Goal: Book appointment/travel/reservation

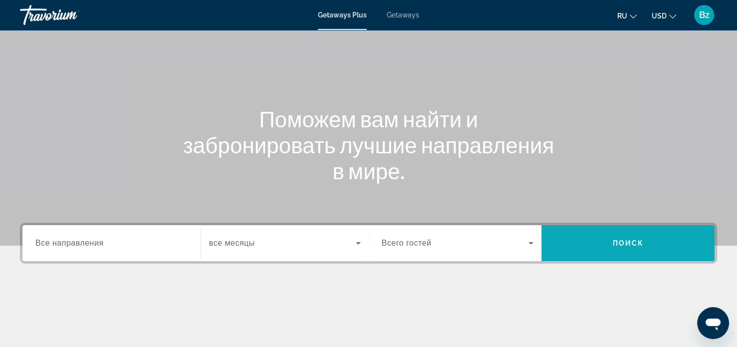
scroll to position [54, 0]
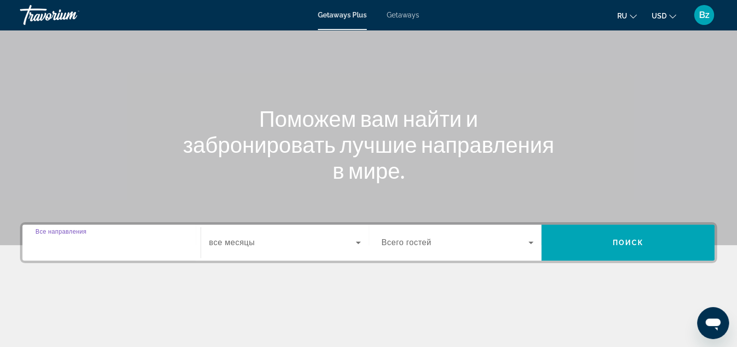
click at [149, 243] on input "Destination Все направления" at bounding box center [111, 243] width 152 height 12
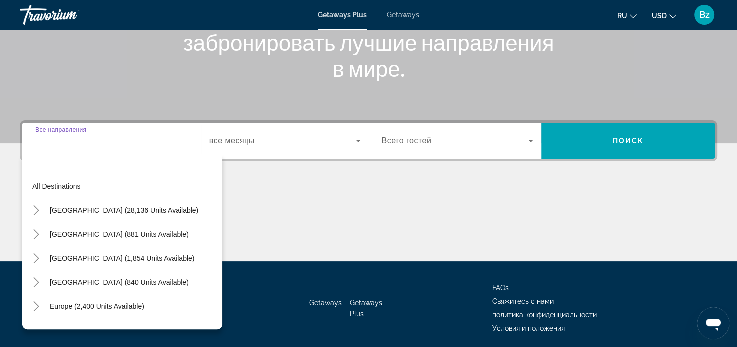
scroll to position [192, 0]
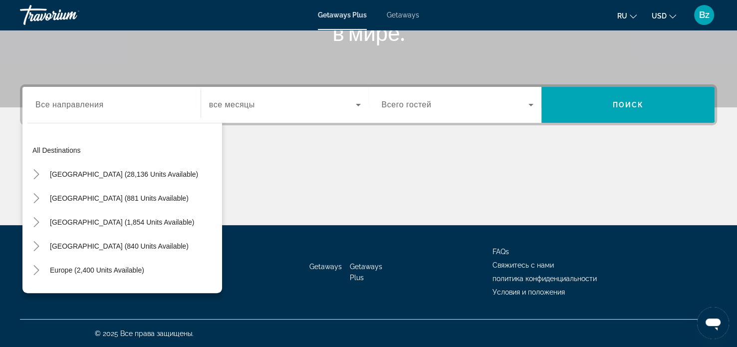
click at [140, 115] on div "Search widget" at bounding box center [111, 105] width 152 height 28
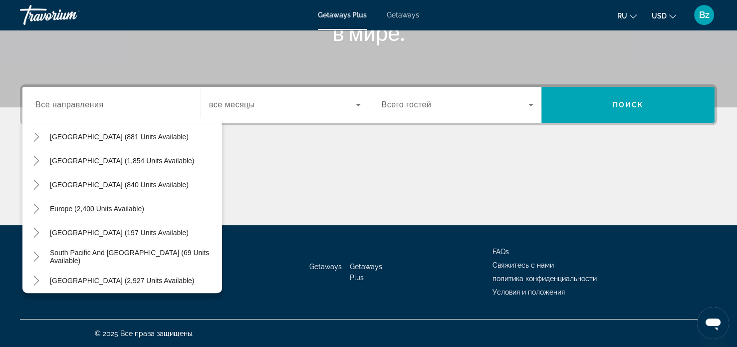
scroll to position [0, 0]
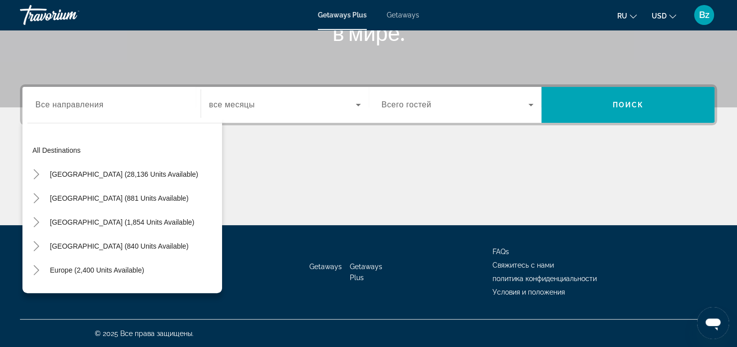
click at [137, 101] on input "Destination Все направления" at bounding box center [111, 105] width 152 height 12
click at [178, 241] on span "Search widget" at bounding box center [119, 246] width 149 height 24
type input "**********"
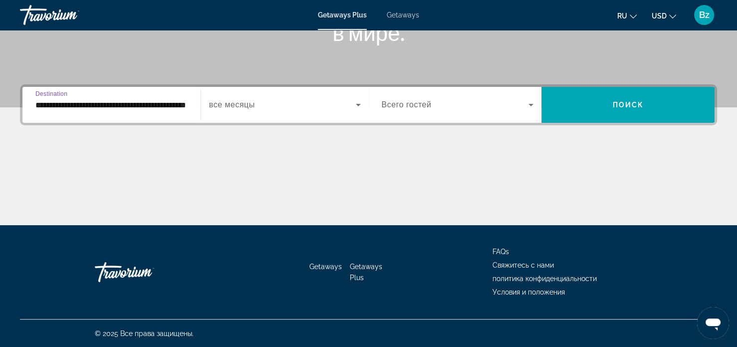
click at [290, 103] on span "Search widget" at bounding box center [282, 105] width 147 height 12
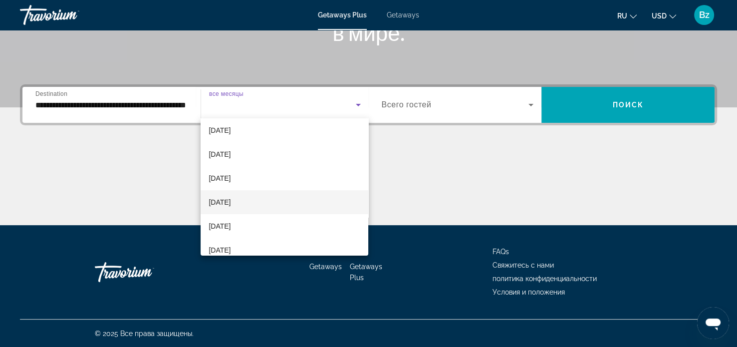
scroll to position [28, 0]
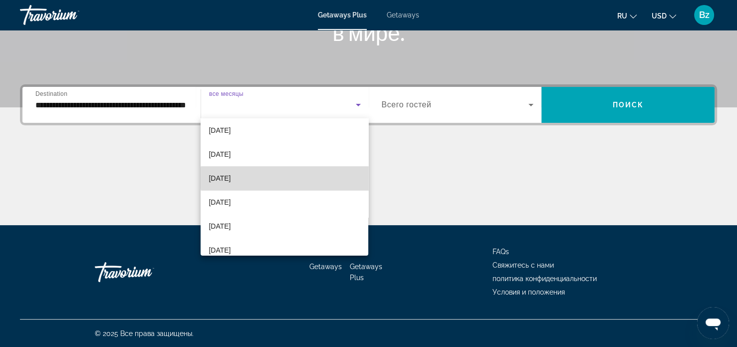
click at [300, 178] on mat-option "[DATE]" at bounding box center [285, 178] width 168 height 24
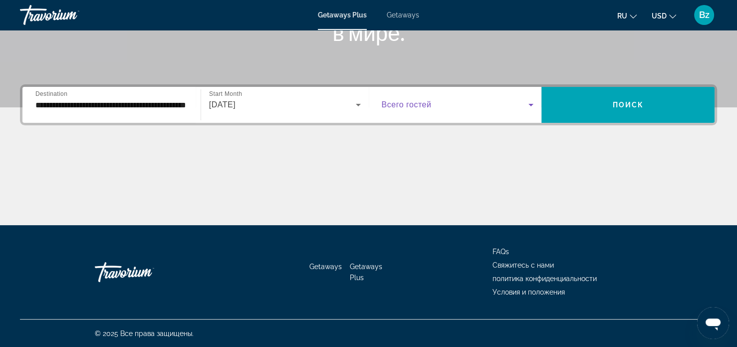
click at [440, 102] on span "Search widget" at bounding box center [455, 105] width 147 height 12
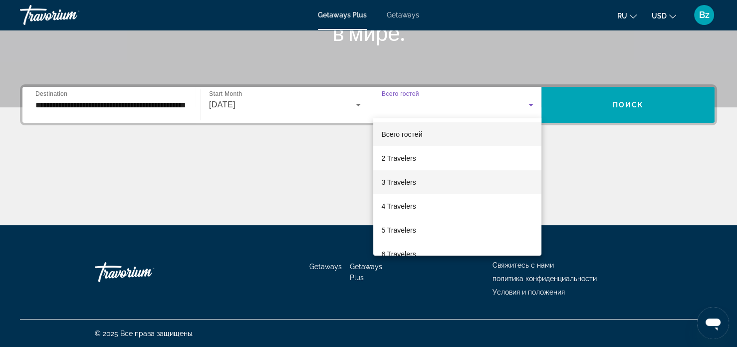
click at [441, 177] on mat-option "3 Travelers" at bounding box center [457, 182] width 168 height 24
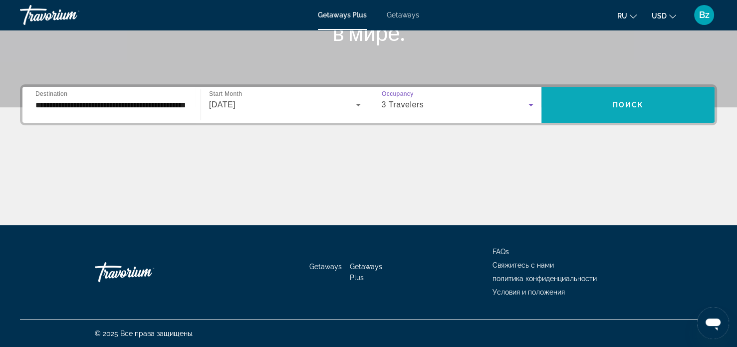
click at [622, 114] on span "Search widget" at bounding box center [627, 105] width 173 height 24
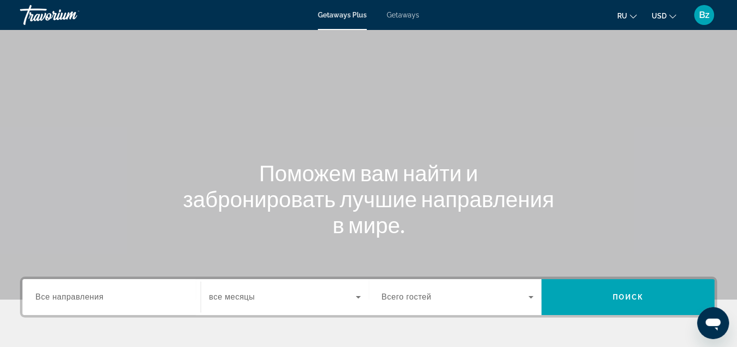
click at [183, 286] on div "Search widget" at bounding box center [111, 297] width 152 height 28
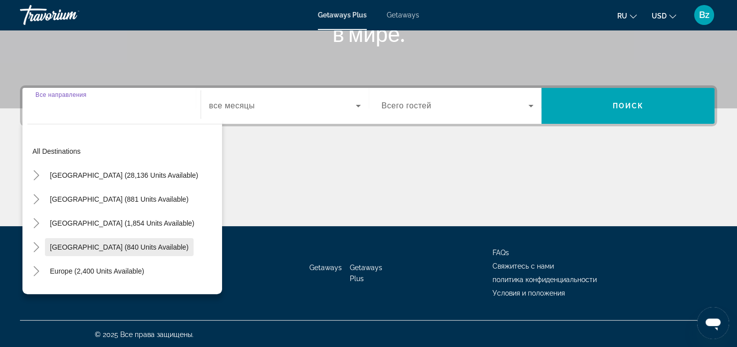
scroll to position [192, 0]
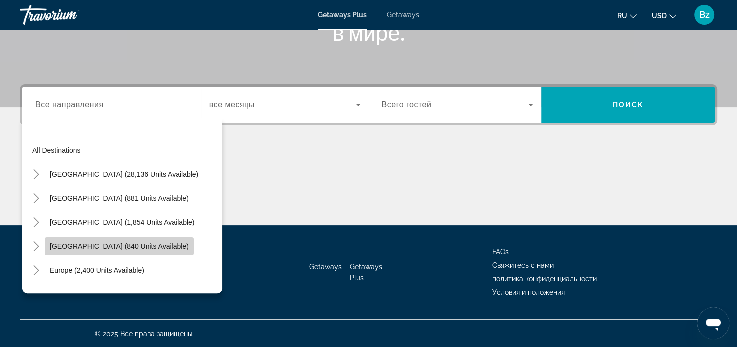
click at [125, 241] on span "Search widget" at bounding box center [119, 246] width 149 height 24
type input "**********"
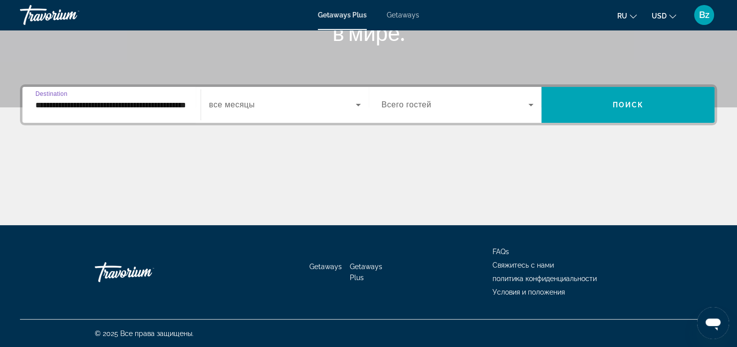
click at [299, 111] on div "Search widget" at bounding box center [285, 105] width 152 height 28
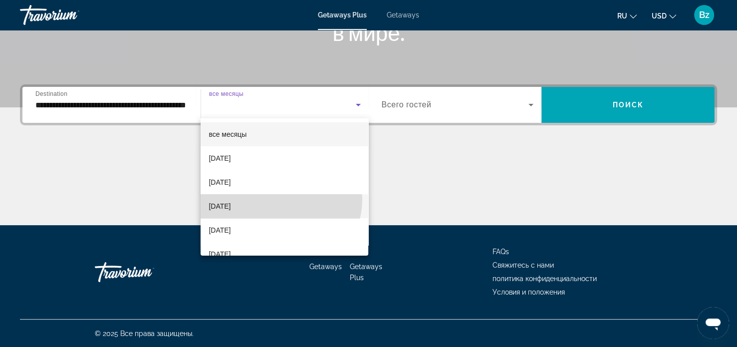
click at [280, 199] on mat-option "[DATE]" at bounding box center [285, 206] width 168 height 24
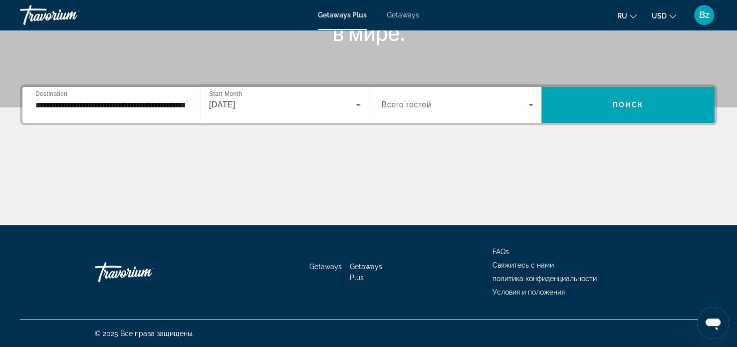
click at [413, 113] on div "Search widget" at bounding box center [458, 105] width 152 height 28
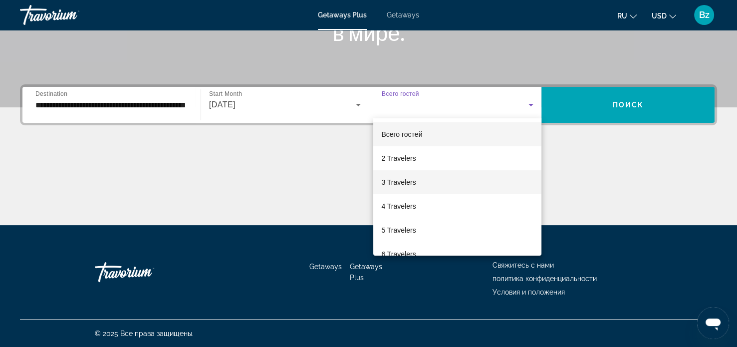
click at [427, 185] on mat-option "3 Travelers" at bounding box center [457, 182] width 168 height 24
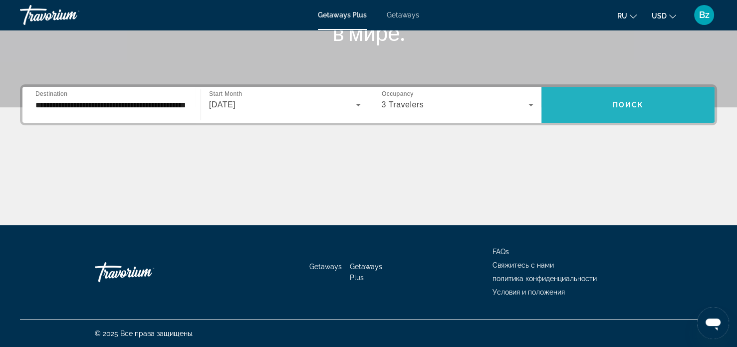
click at [598, 102] on span "Search widget" at bounding box center [627, 105] width 173 height 24
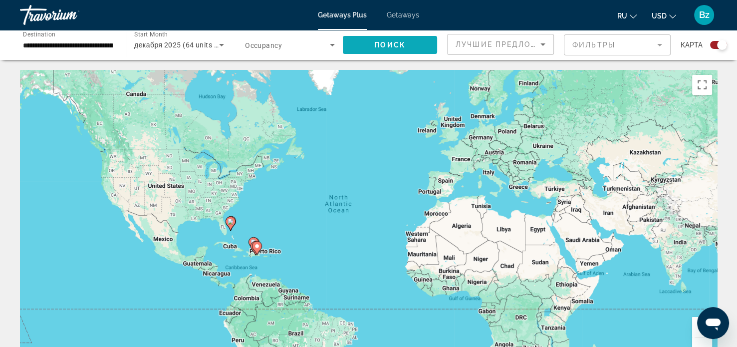
click at [395, 39] on span "Search widget" at bounding box center [390, 45] width 94 height 24
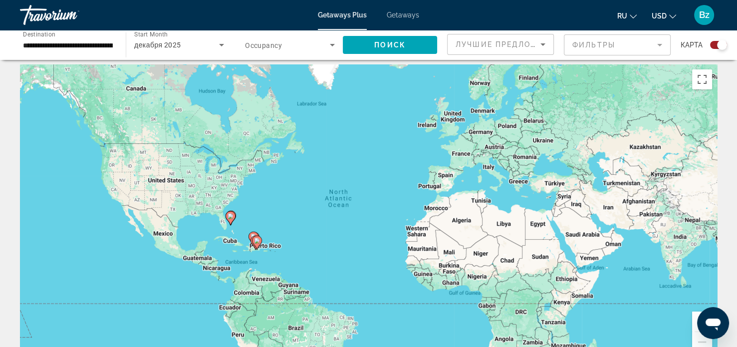
scroll to position [4, 0]
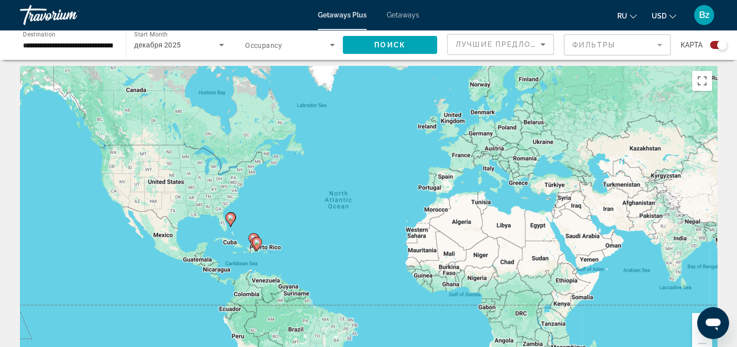
click at [571, 45] on mat-form-field "Фильтры" at bounding box center [617, 44] width 107 height 21
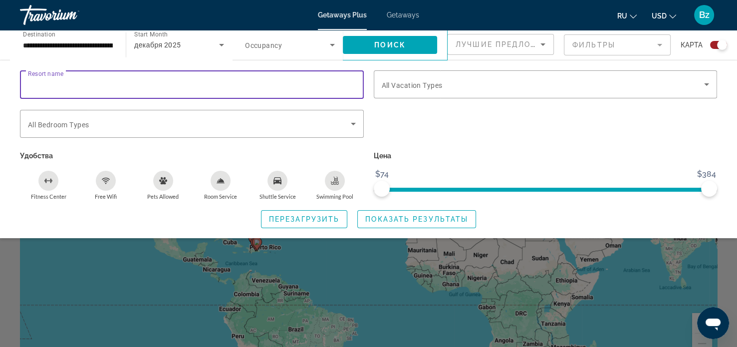
click at [323, 83] on input "Resort name" at bounding box center [192, 85] width 328 height 12
type input "*****"
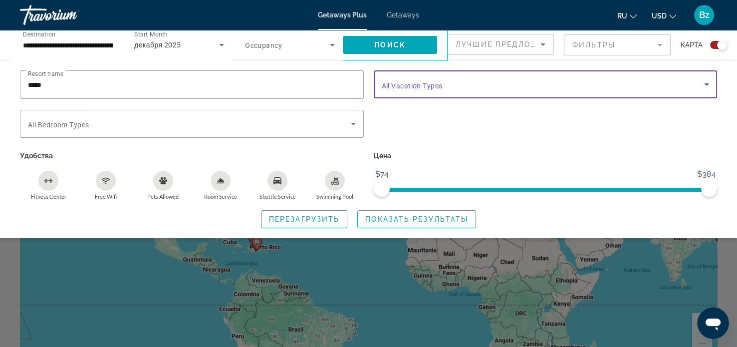
click at [448, 82] on span "Search widget" at bounding box center [543, 84] width 323 height 12
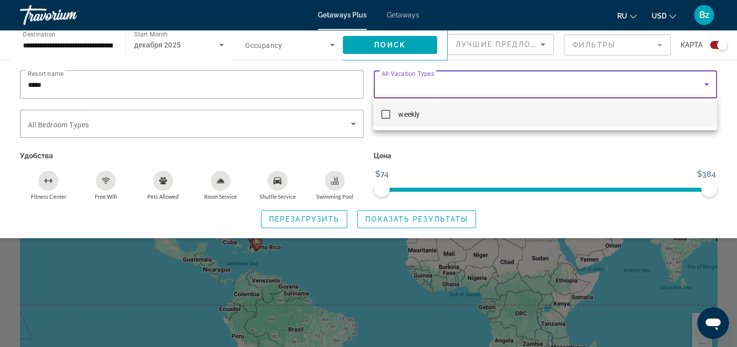
click at [259, 106] on div at bounding box center [368, 173] width 737 height 347
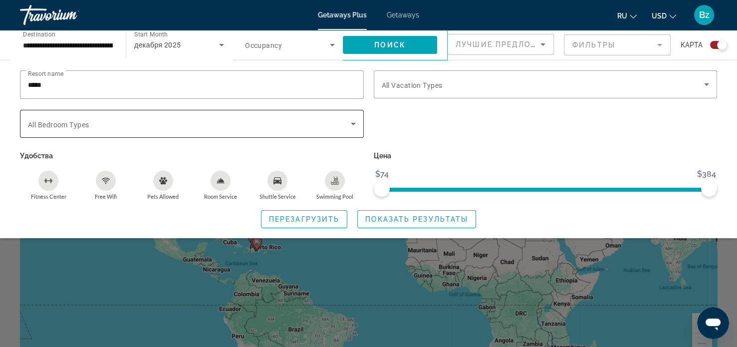
click at [263, 115] on div "Search widget" at bounding box center [192, 124] width 328 height 28
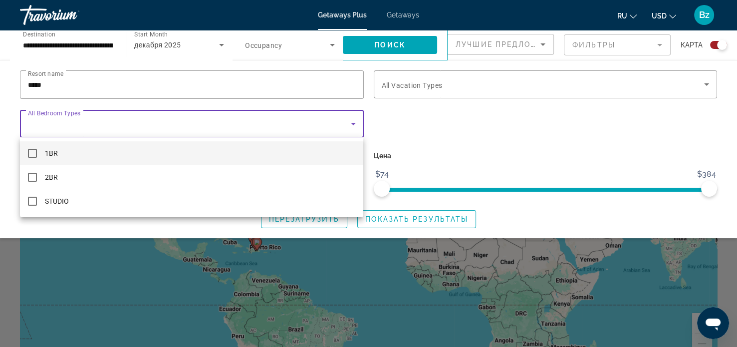
click at [437, 147] on div at bounding box center [368, 173] width 737 height 347
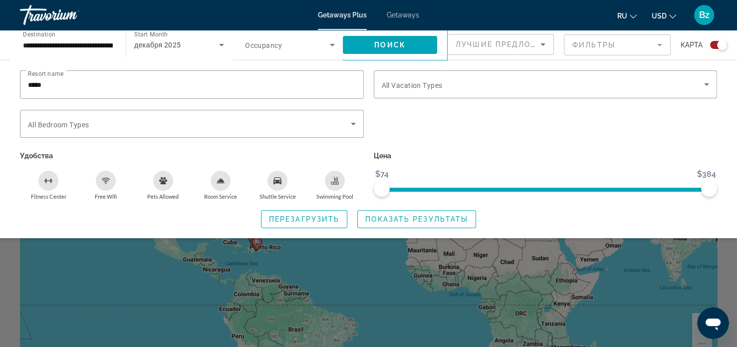
click at [441, 18] on div "ru English Español Français Italiano Português русский USD USD ($) MXN (Mex$) C…" at bounding box center [573, 14] width 288 height 21
click at [397, 6] on div "Getaways Plus Getaways ru English Español Français Italiano Português русский U…" at bounding box center [368, 15] width 737 height 26
click at [280, 49] on span "Search widget" at bounding box center [287, 45] width 85 height 12
click at [327, 43] on div at bounding box center [368, 173] width 737 height 347
click at [502, 51] on div "Лучшие предложения" at bounding box center [500, 48] width 90 height 28
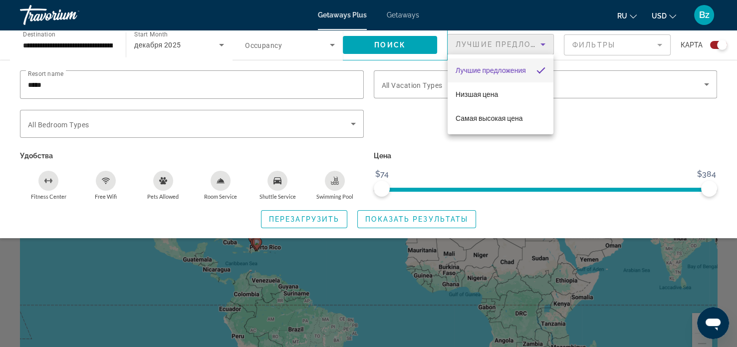
click at [641, 45] on div at bounding box center [368, 173] width 737 height 347
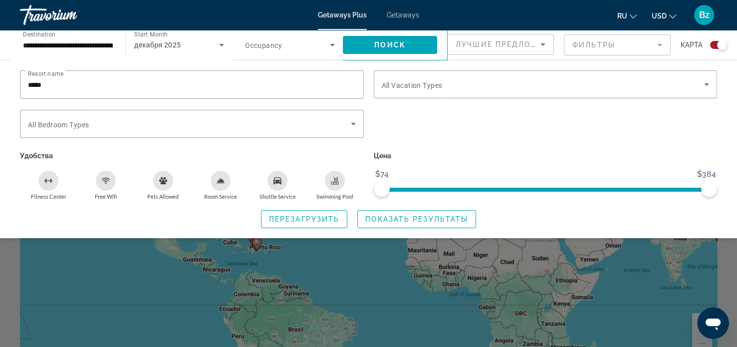
click at [642, 46] on mat-form-field "Фильтры" at bounding box center [617, 44] width 107 height 21
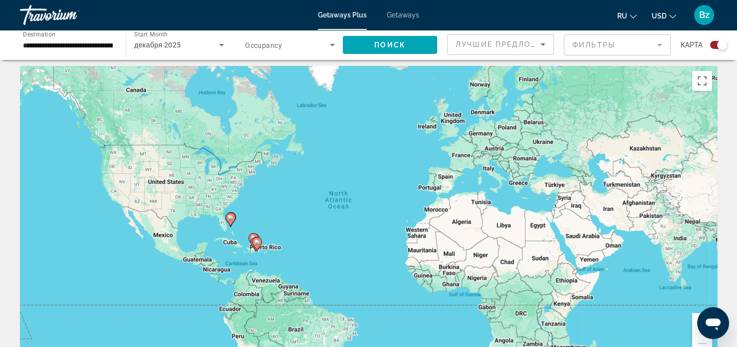
click at [642, 46] on mat-form-field "Фильтры" at bounding box center [617, 44] width 107 height 21
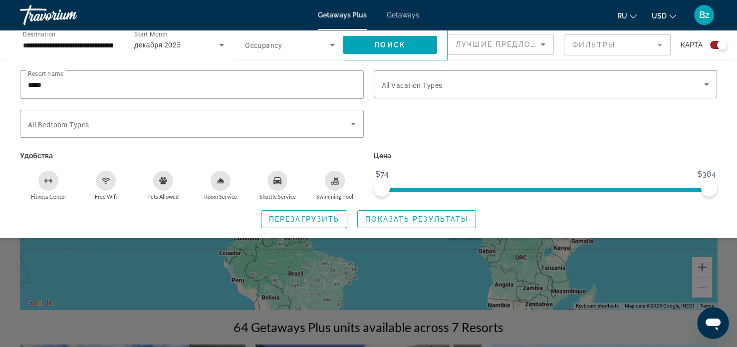
scroll to position [59, 0]
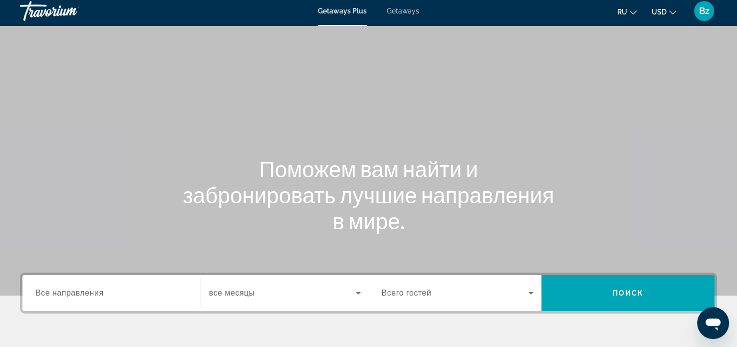
scroll to position [4, 0]
click at [407, 13] on span "Getaways" at bounding box center [403, 11] width 32 height 8
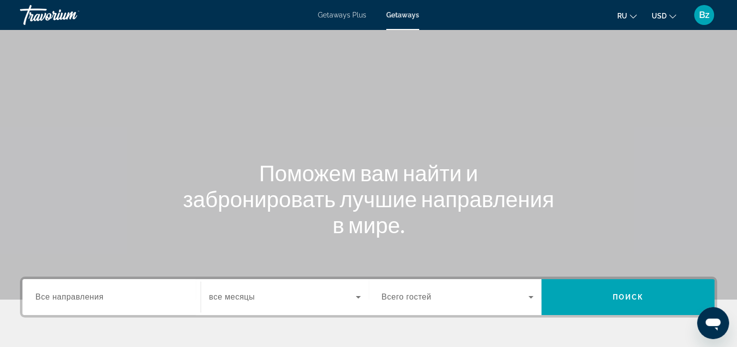
click at [108, 291] on input "Destination Все направления" at bounding box center [111, 297] width 152 height 12
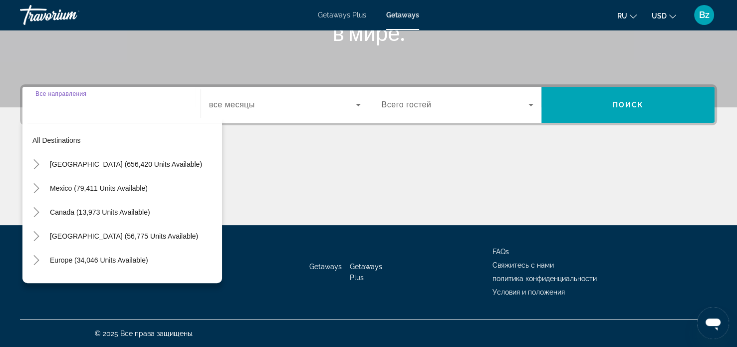
click at [141, 112] on div "Search widget" at bounding box center [111, 105] width 152 height 28
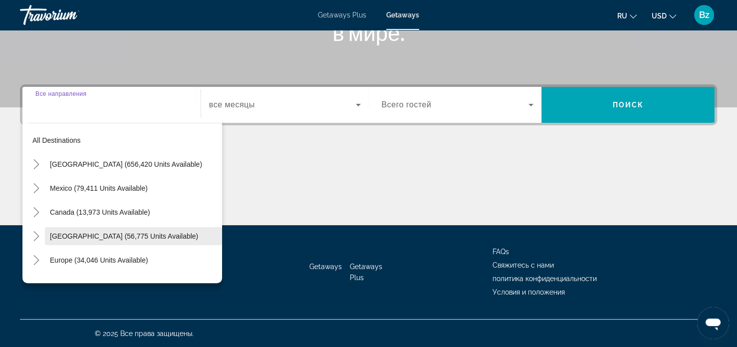
click at [142, 236] on span "Caribbean & Atlantic Islands (56,775 units available)" at bounding box center [124, 236] width 148 height 8
type input "**********"
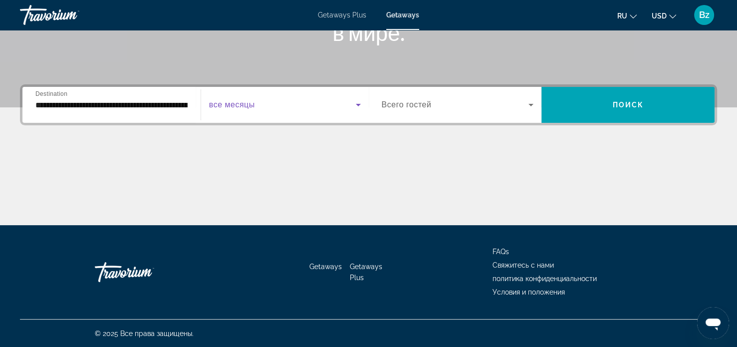
click at [299, 107] on span "Search widget" at bounding box center [282, 105] width 147 height 12
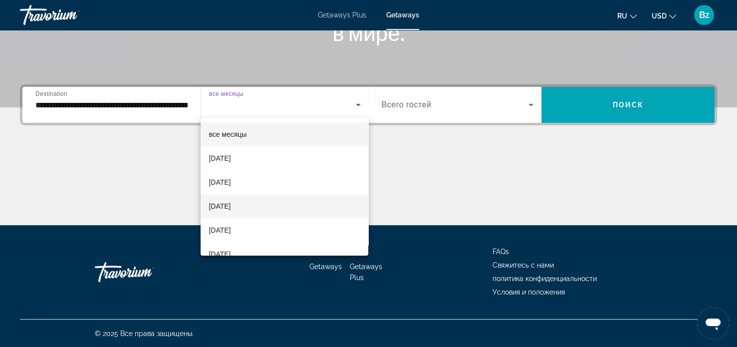
click at [290, 208] on mat-option "[DATE]" at bounding box center [285, 206] width 168 height 24
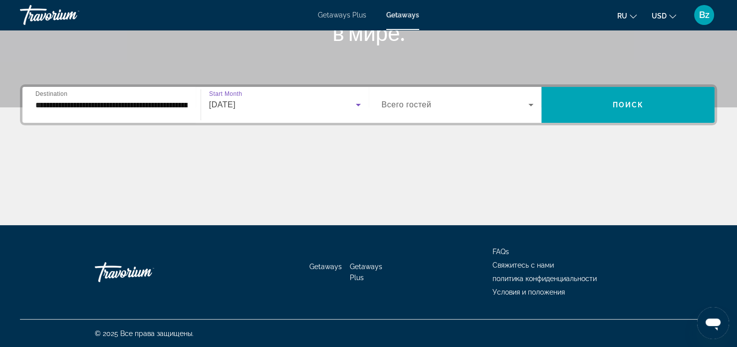
click at [455, 94] on div "Search widget" at bounding box center [458, 105] width 152 height 28
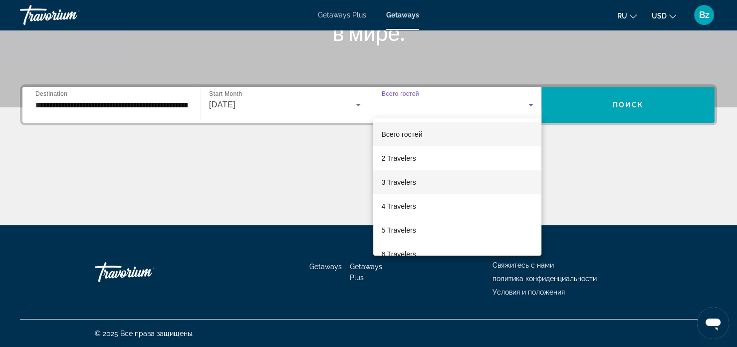
click at [460, 174] on mat-option "3 Travelers" at bounding box center [457, 182] width 168 height 24
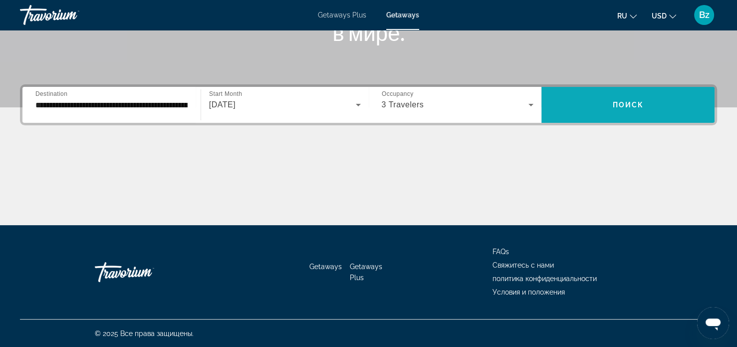
drag, startPoint x: 623, startPoint y: 95, endPoint x: 626, endPoint y: 99, distance: 5.4
click at [626, 99] on span "Search widget" at bounding box center [627, 105] width 173 height 24
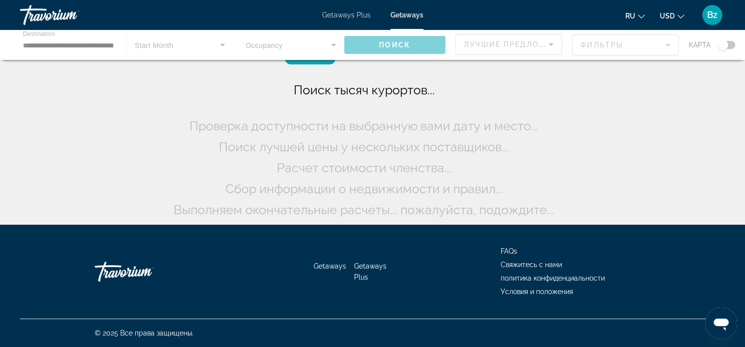
click at [626, 99] on div "Поиск тысяч курортов... Проверка доступности на выбранную вами дату и место... …" at bounding box center [372, 114] width 745 height 229
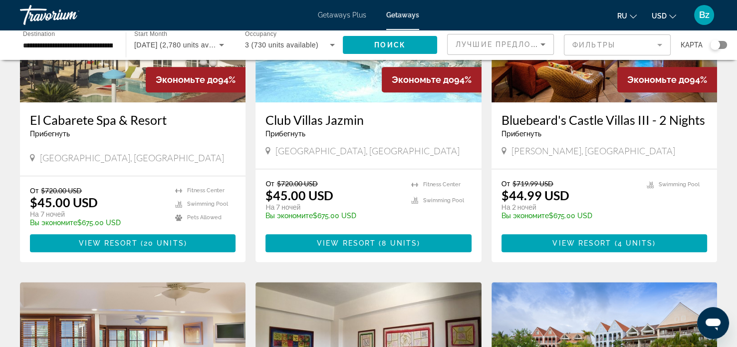
click at [439, 165] on div "Club Villas Jazmin Прибегнуть - Это курорт только для взрослых Puerto Plata, Do…" at bounding box center [367, 135] width 225 height 66
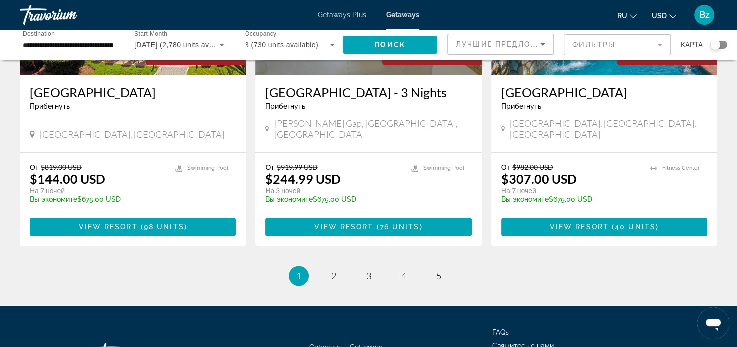
scroll to position [1213, 0]
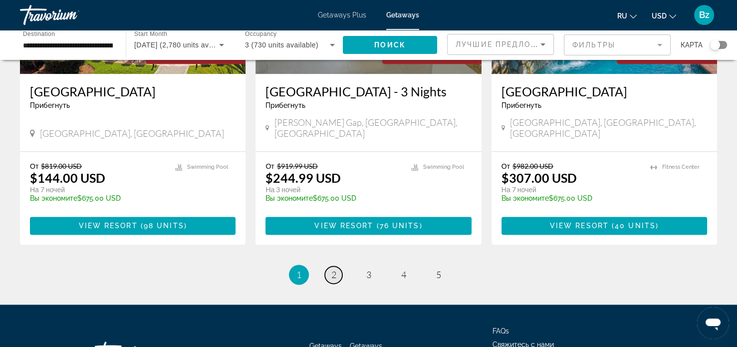
click at [334, 269] on span "2" at bounding box center [333, 274] width 5 height 11
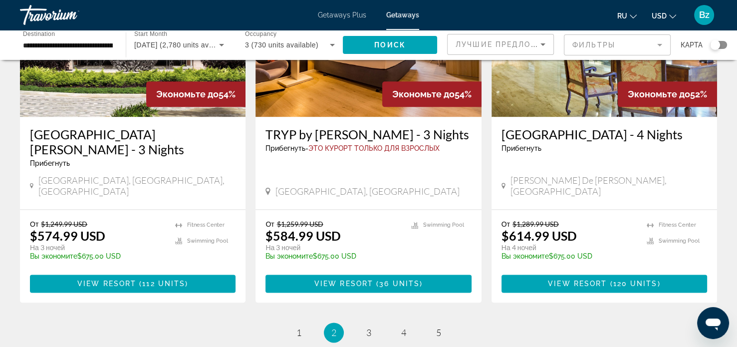
scroll to position [1239, 0]
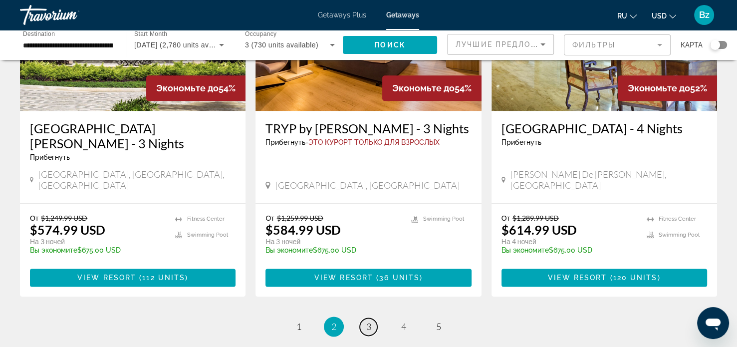
click at [370, 321] on span "3" at bounding box center [368, 326] width 5 height 11
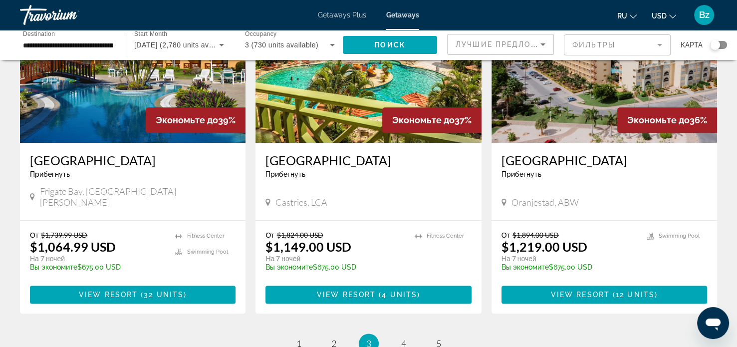
scroll to position [1211, 0]
click at [403, 335] on link "page 4" at bounding box center [403, 343] width 17 height 17
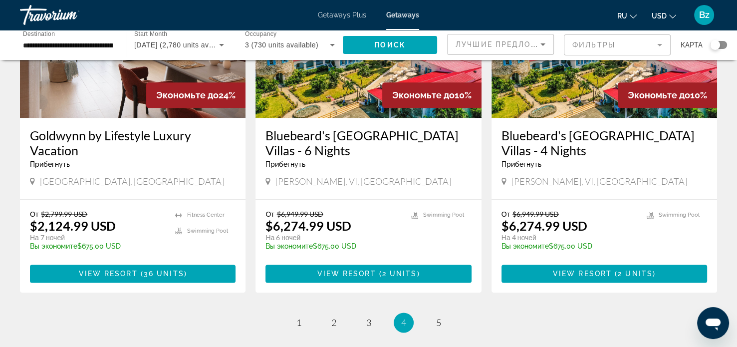
scroll to position [1247, 0]
click at [435, 314] on link "page 5" at bounding box center [437, 322] width 17 height 17
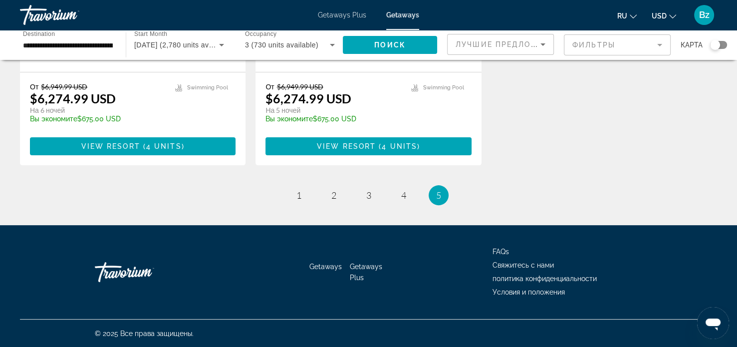
scroll to position [263, 0]
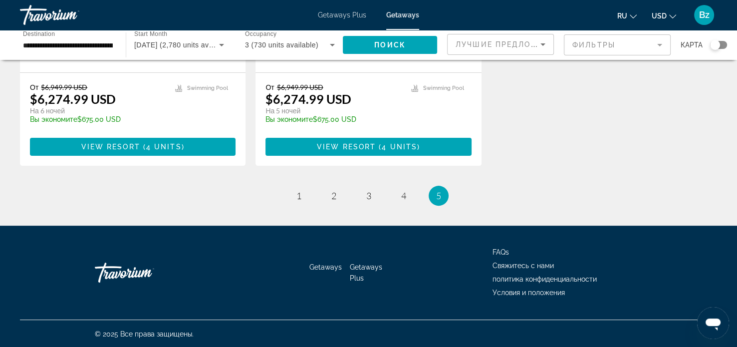
click at [436, 195] on span "5" at bounding box center [438, 195] width 5 height 11
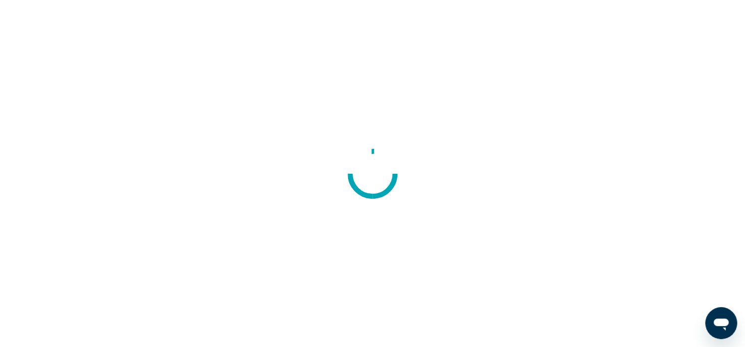
click at [217, 63] on div at bounding box center [372, 173] width 745 height 347
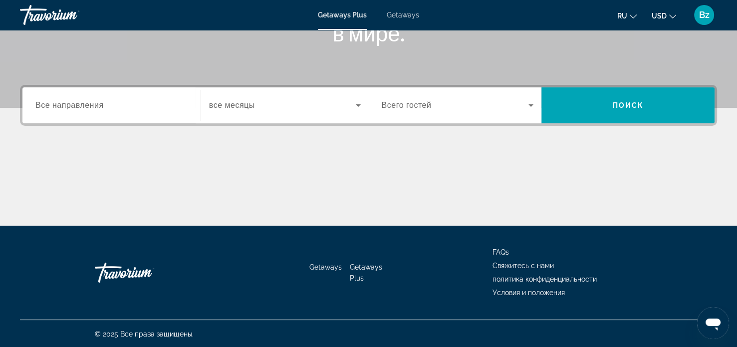
click at [139, 101] on input "Destination Все направления" at bounding box center [111, 106] width 152 height 12
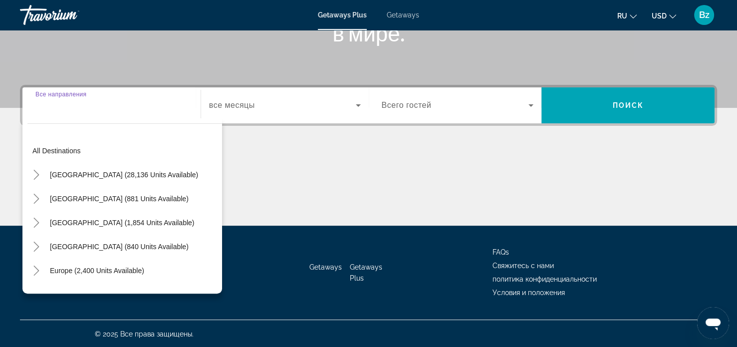
scroll to position [192, 0]
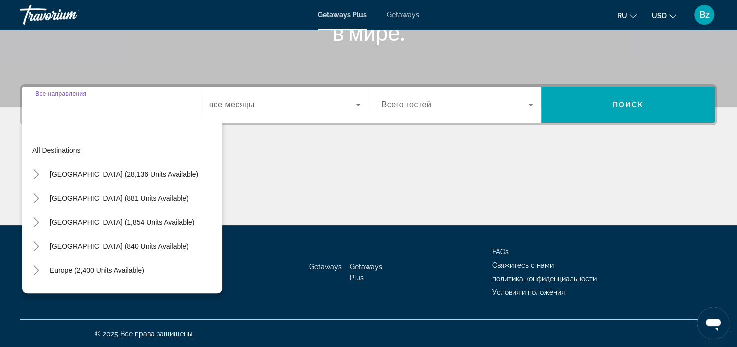
click at [139, 101] on input "Destination Все направления" at bounding box center [111, 105] width 152 height 12
click at [714, 316] on icon "Open messaging window" at bounding box center [713, 323] width 18 height 18
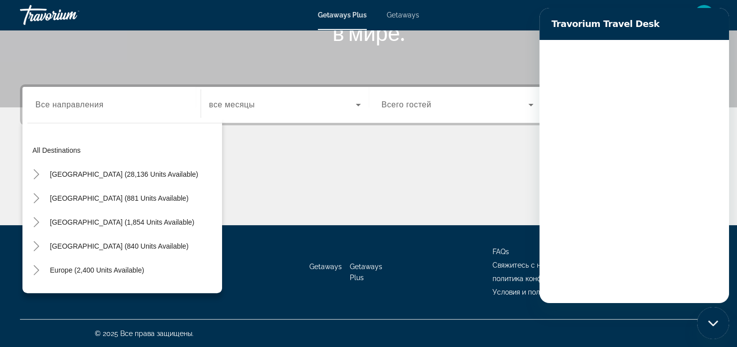
scroll to position [0, 0]
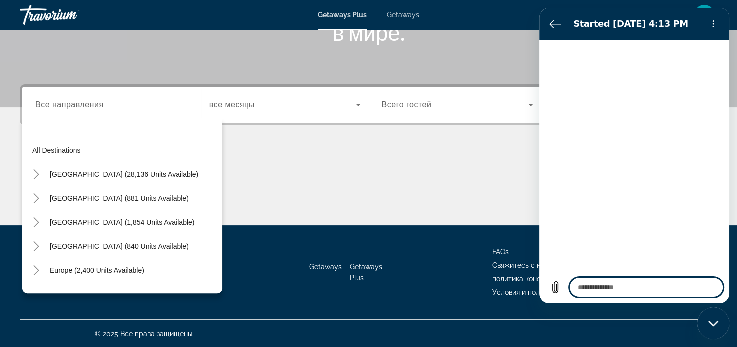
type textarea "*"
